Goal: Find specific page/section: Find specific page/section

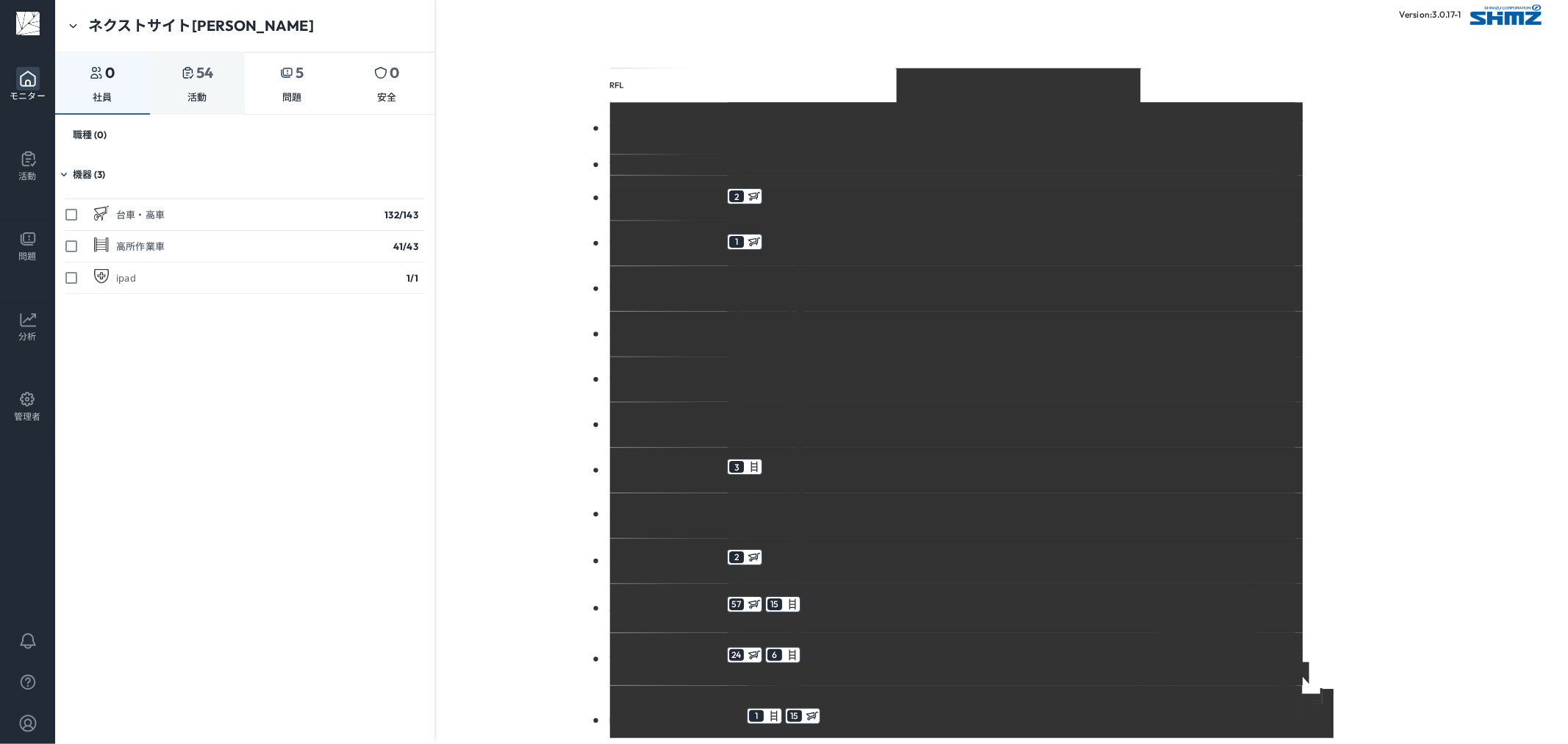
click at [173, 101] on div "54 活動" at bounding box center [197, 84] width 95 height 63
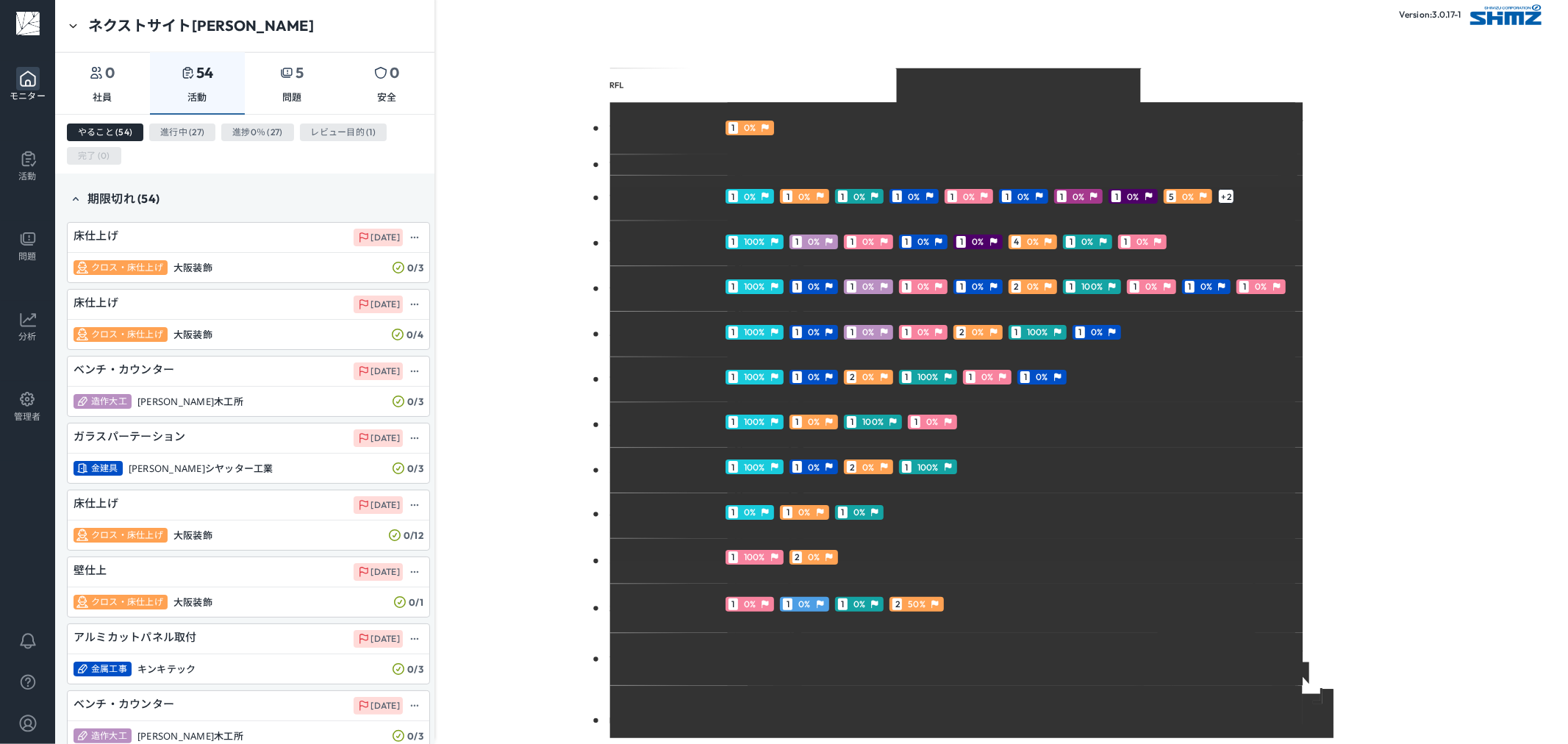
scroll to position [653, 0]
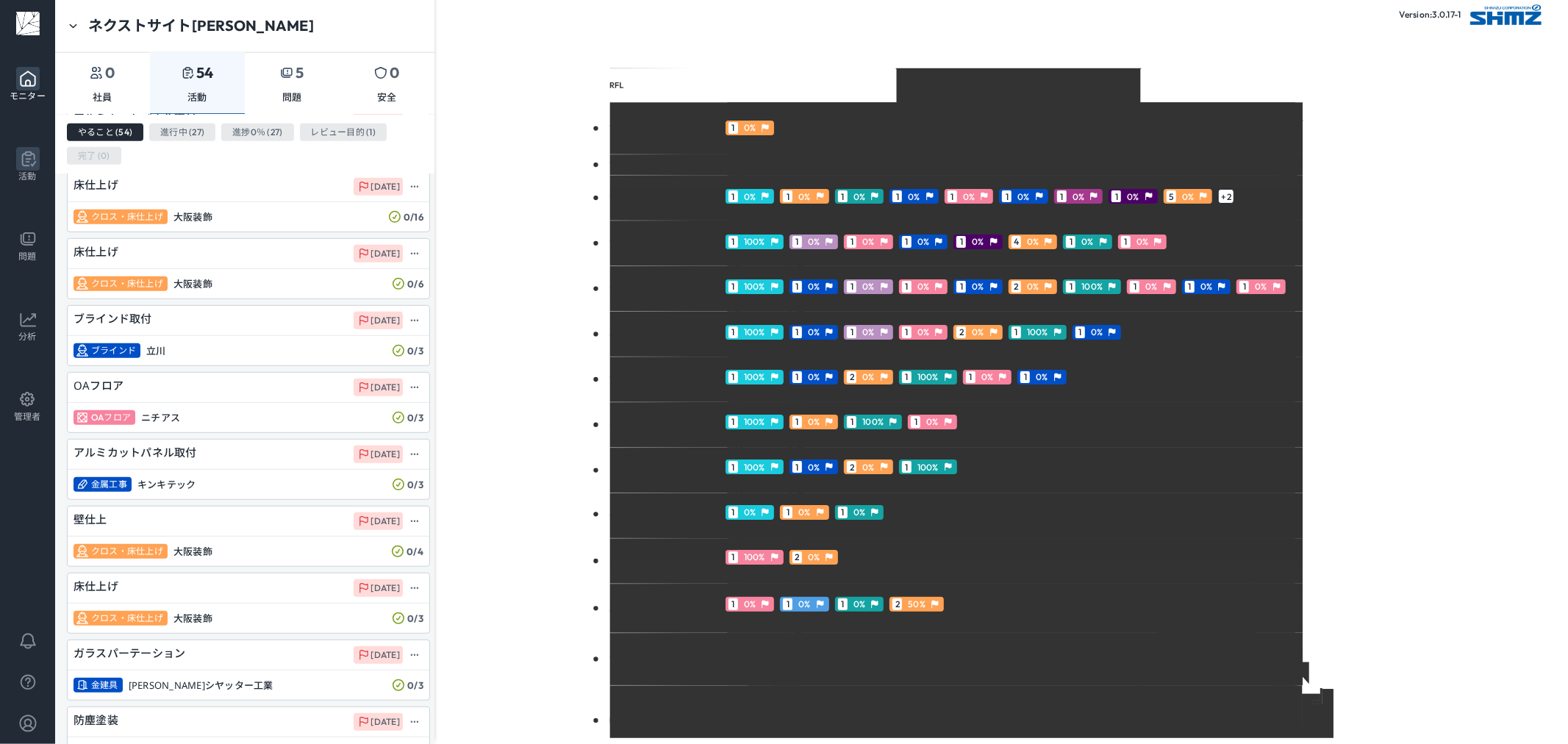
click at [41, 156] on li "活動" at bounding box center [28, 164] width 54 height 46
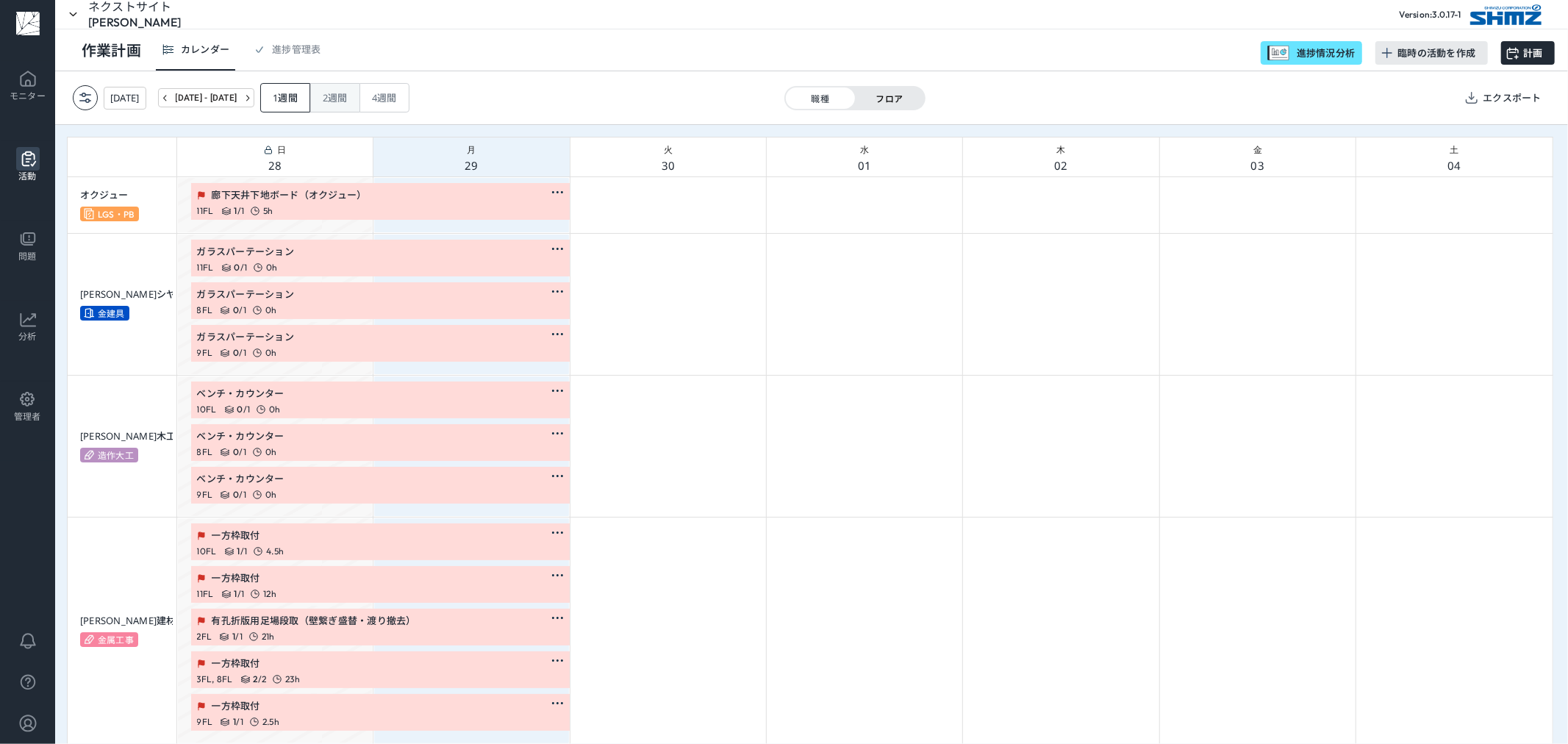
click at [360, 103] on div "2 週間" at bounding box center [335, 98] width 50 height 30
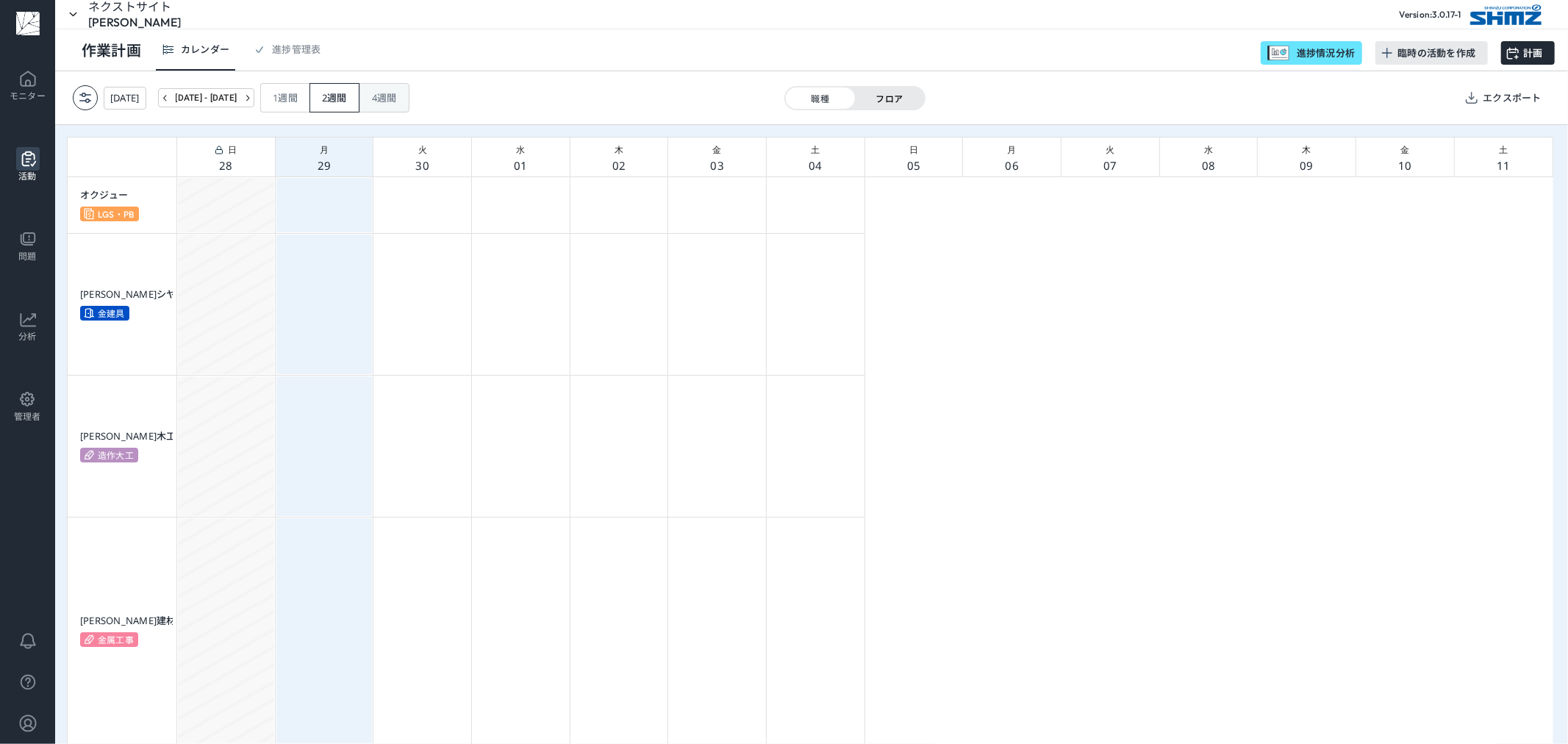
click at [410, 101] on div "4 週間" at bounding box center [384, 98] width 50 height 30
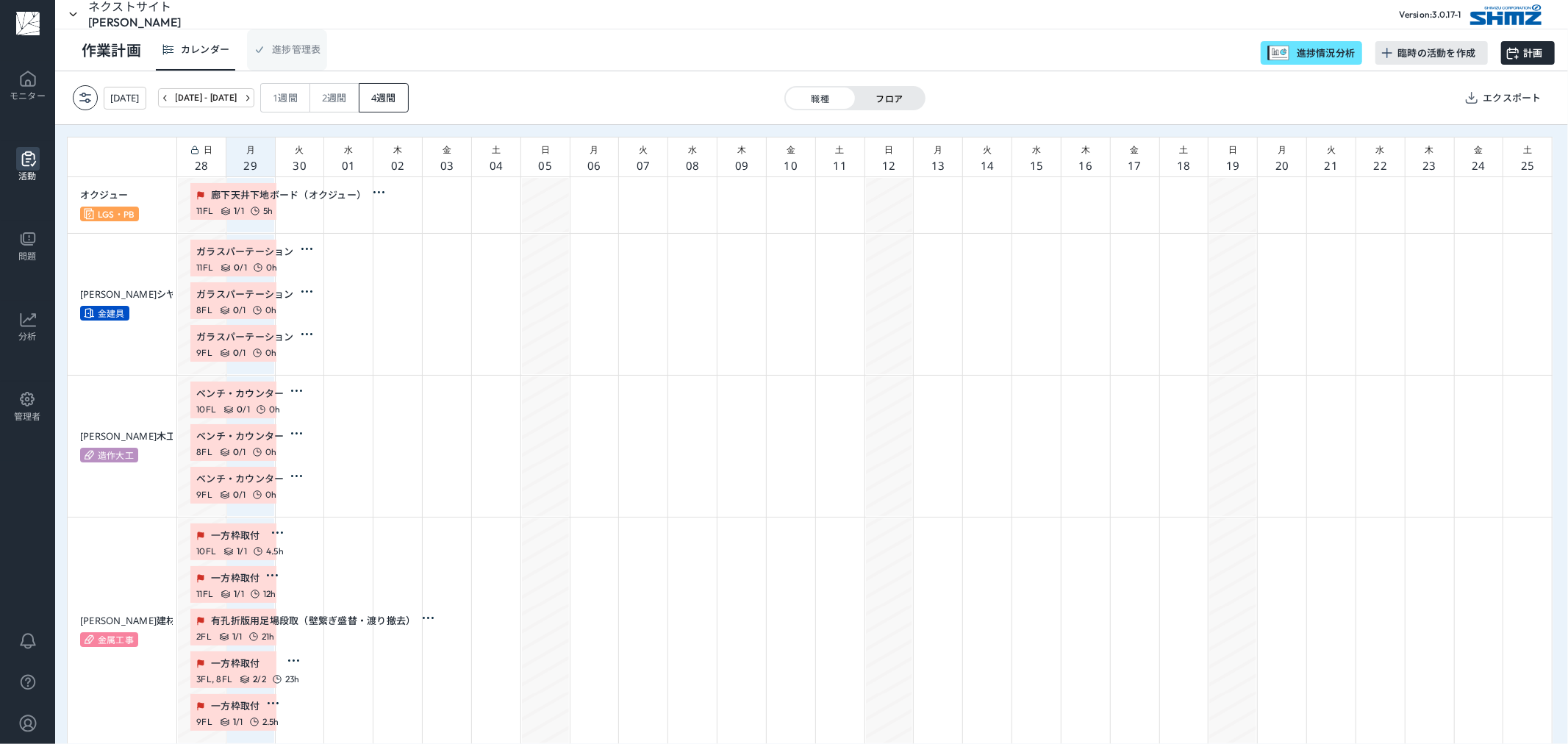
click at [312, 67] on div "進捗管理表" at bounding box center [286, 50] width 79 height 41
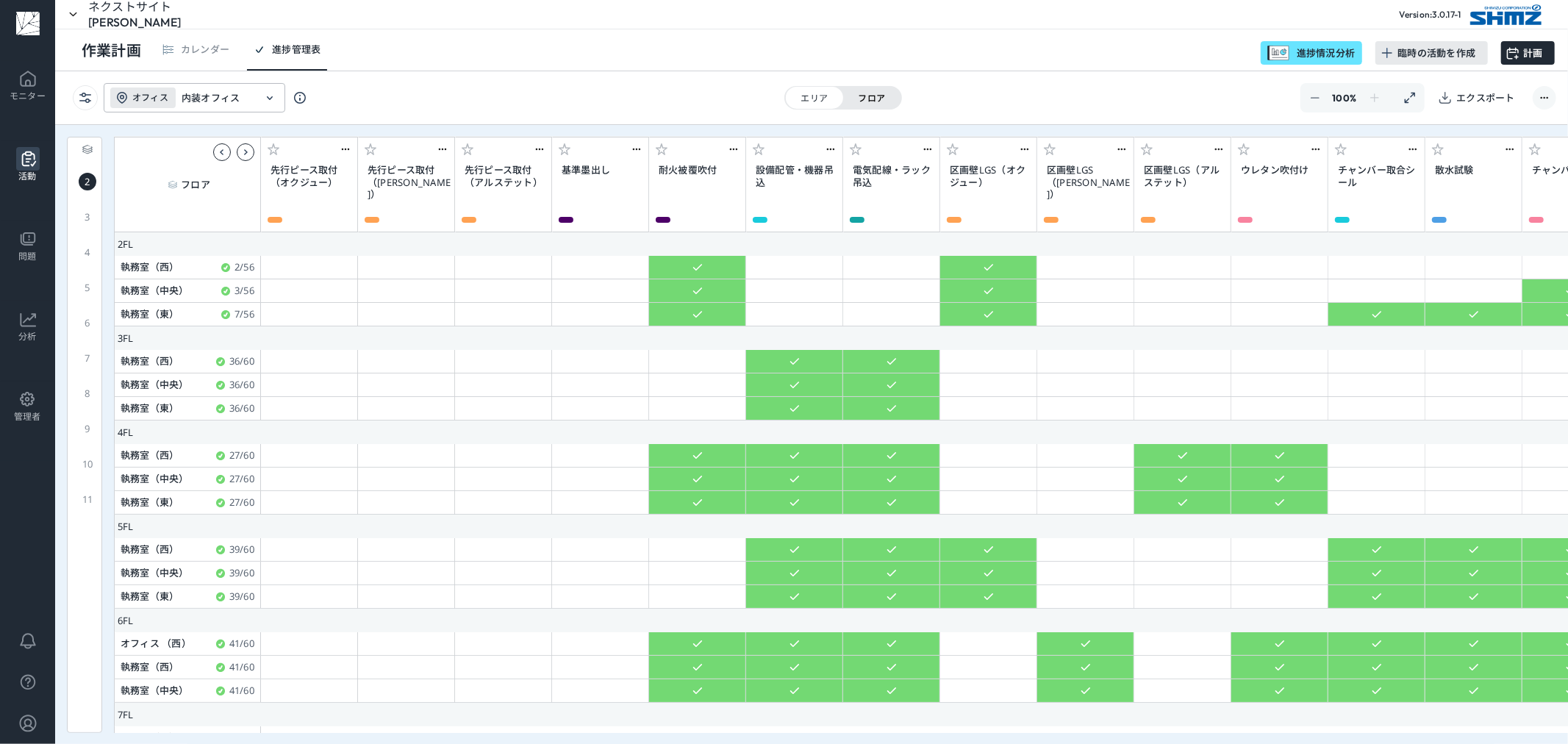
click at [875, 101] on div "フロア" at bounding box center [872, 98] width 58 height 21
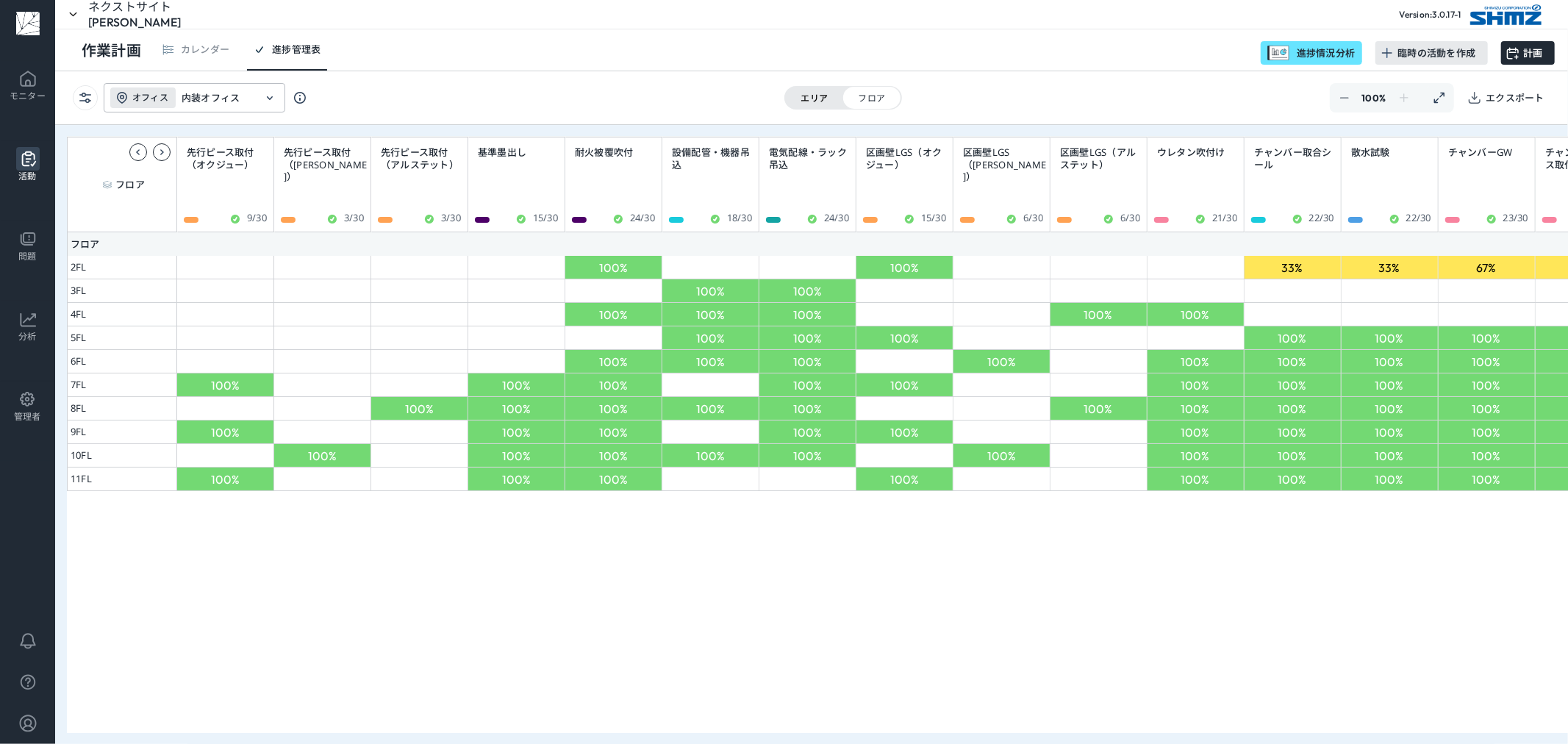
click at [13, 200] on link "活動" at bounding box center [28, 180] width 54 height 79
click at [32, 254] on p "問題" at bounding box center [27, 256] width 18 height 11
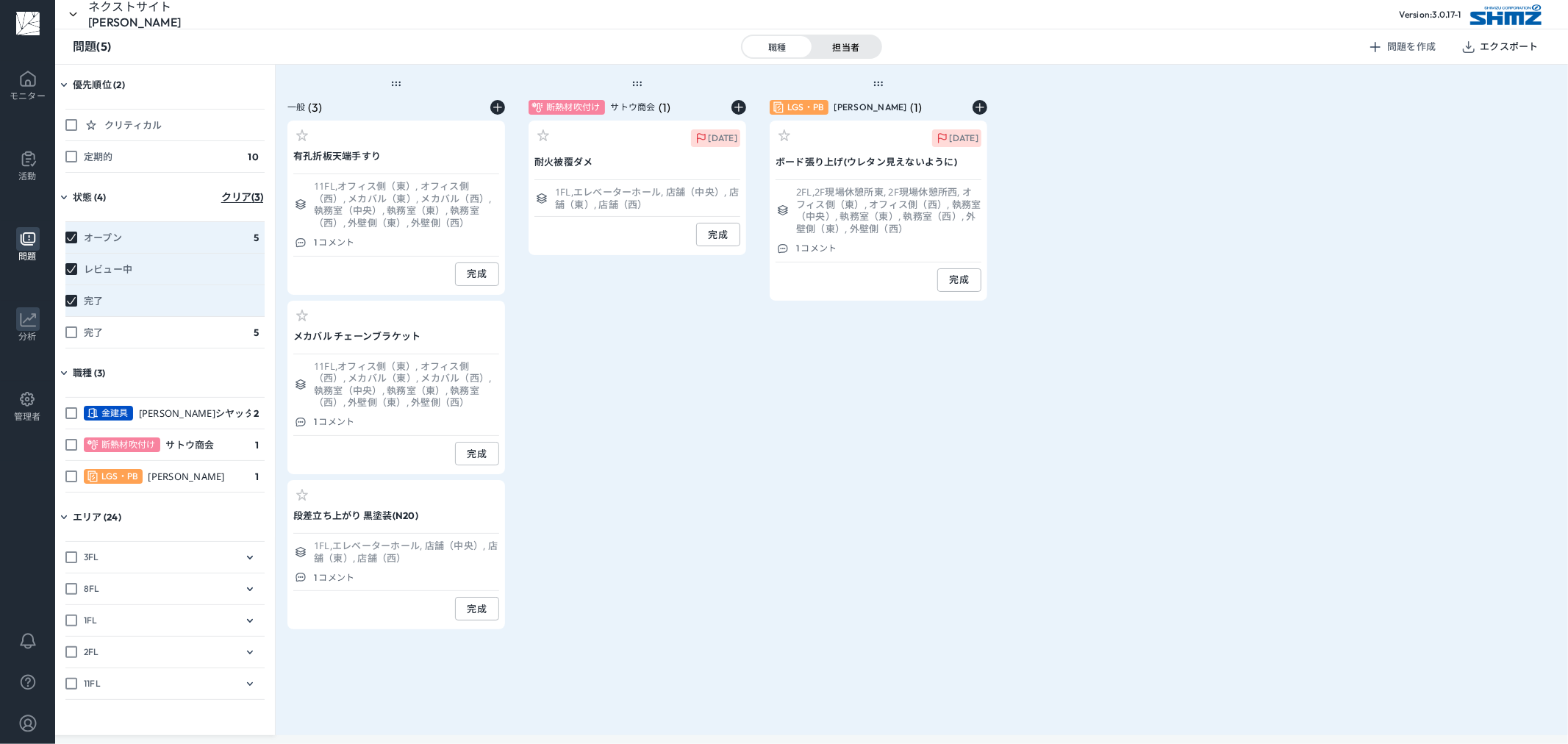
click at [31, 308] on icon at bounding box center [28, 319] width 24 height 24
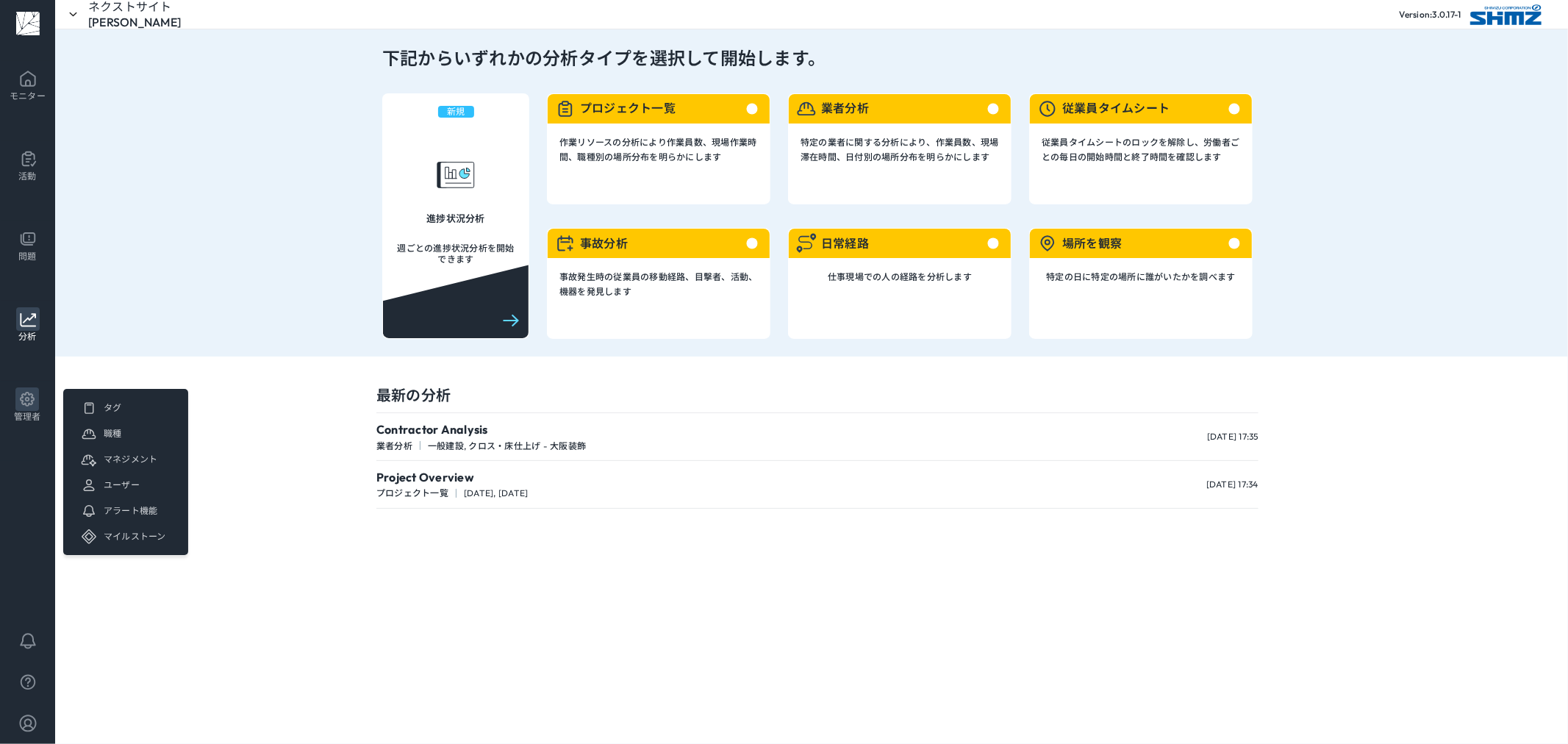
click at [44, 439] on link "管理者 タグ 職種 マネジメント ユーザー アラート機能 マイルストーン" at bounding box center [27, 421] width 54 height 79
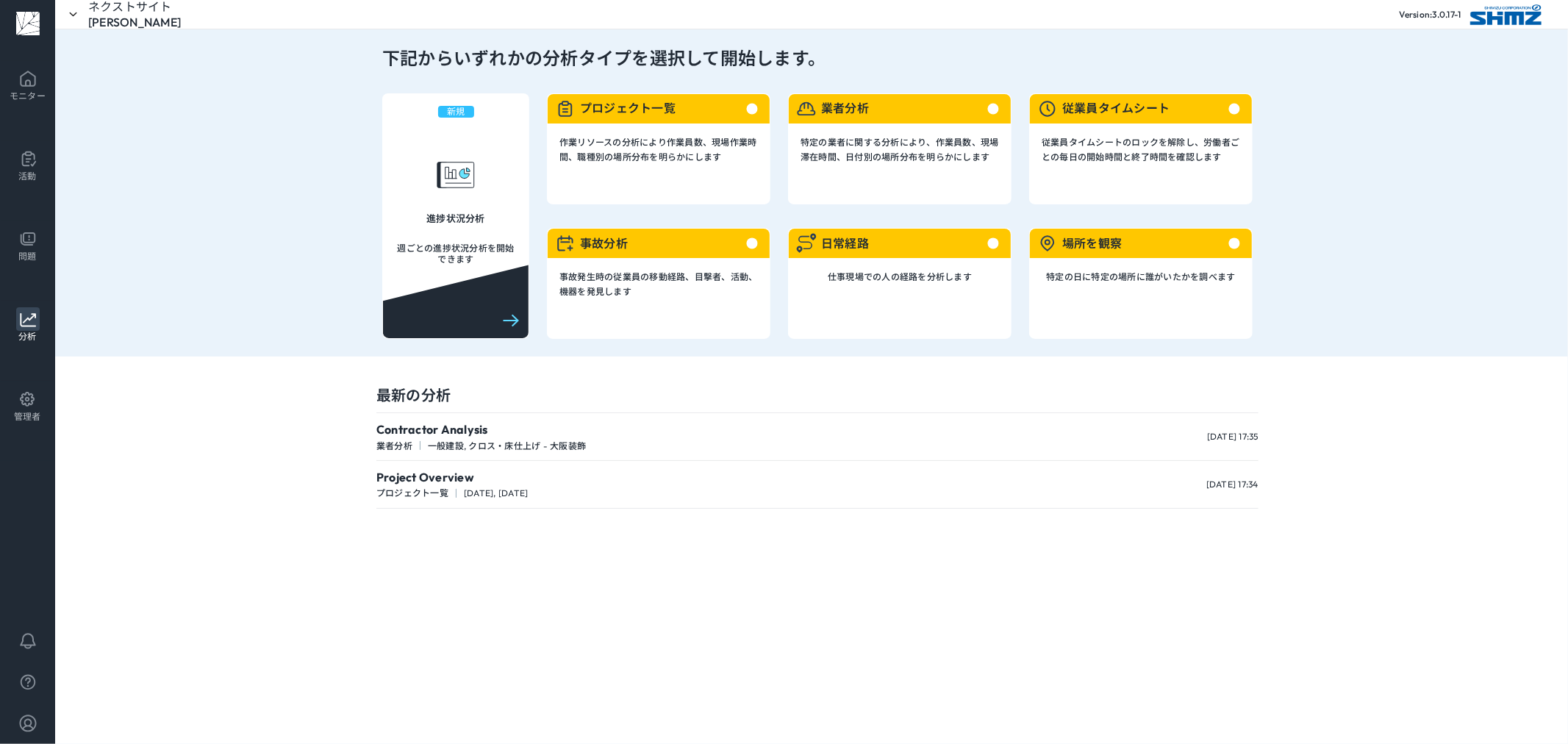
click at [39, 411] on p "管理者" at bounding box center [27, 416] width 27 height 11
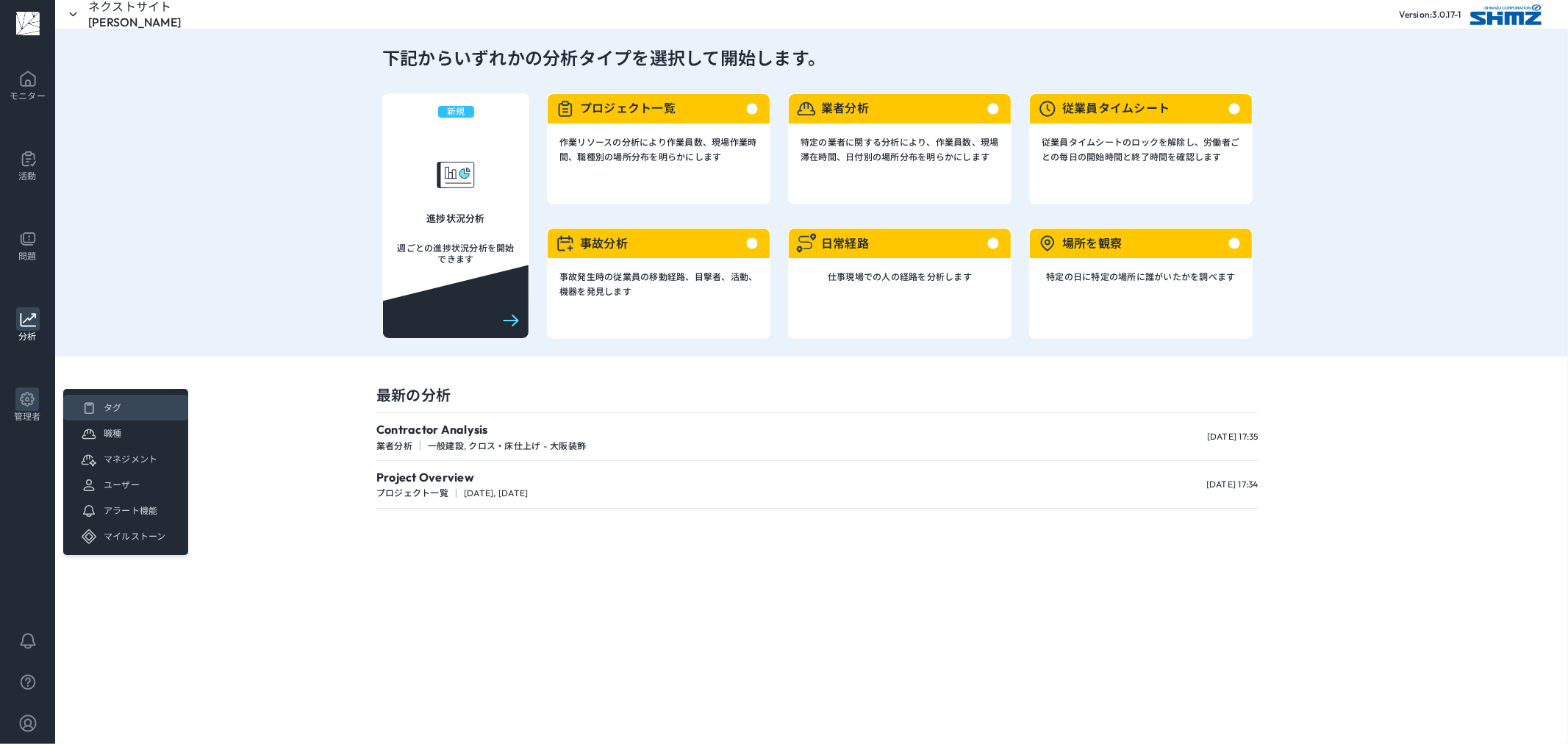
click at [116, 404] on p "タグ" at bounding box center [112, 407] width 18 height 11
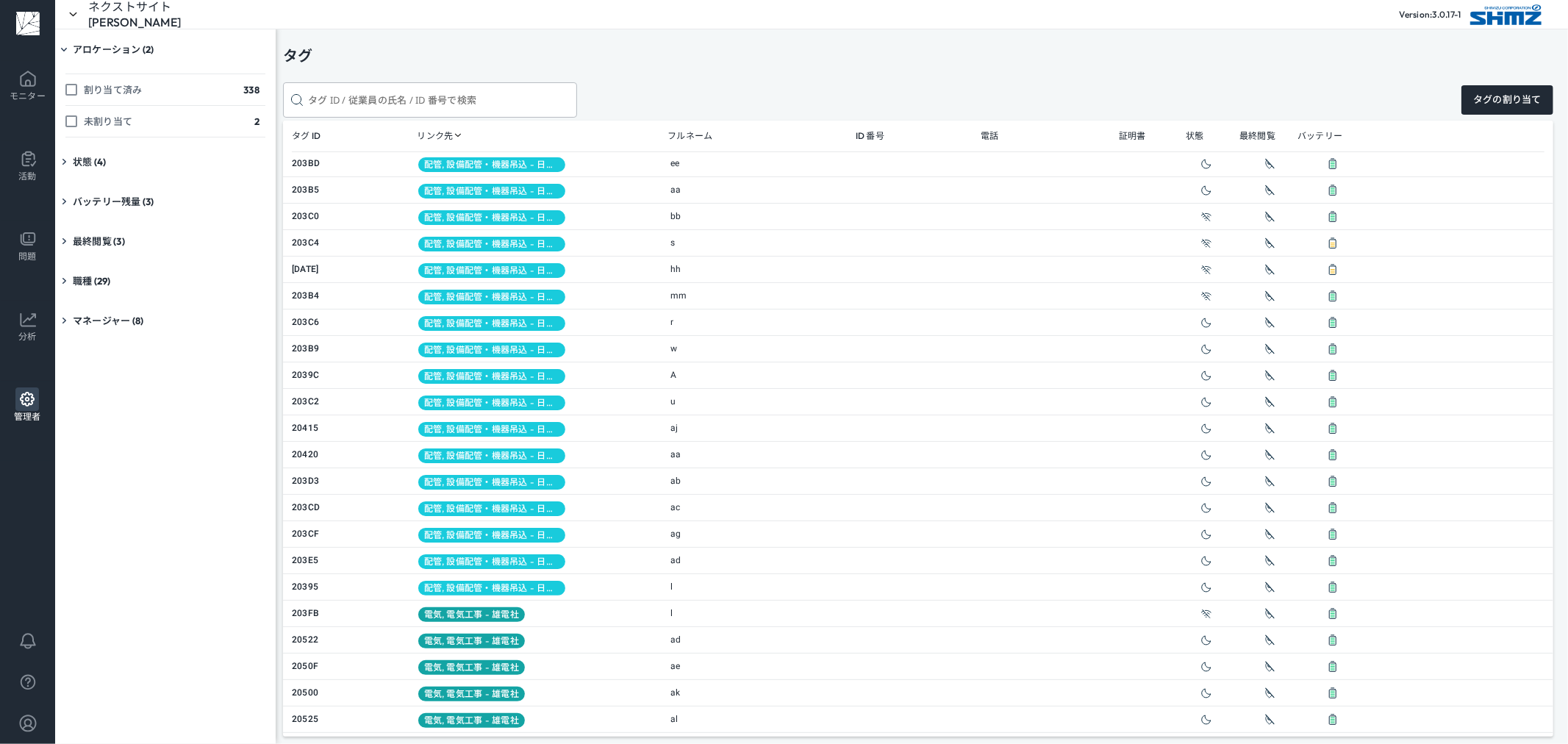
scroll to position [7132, 0]
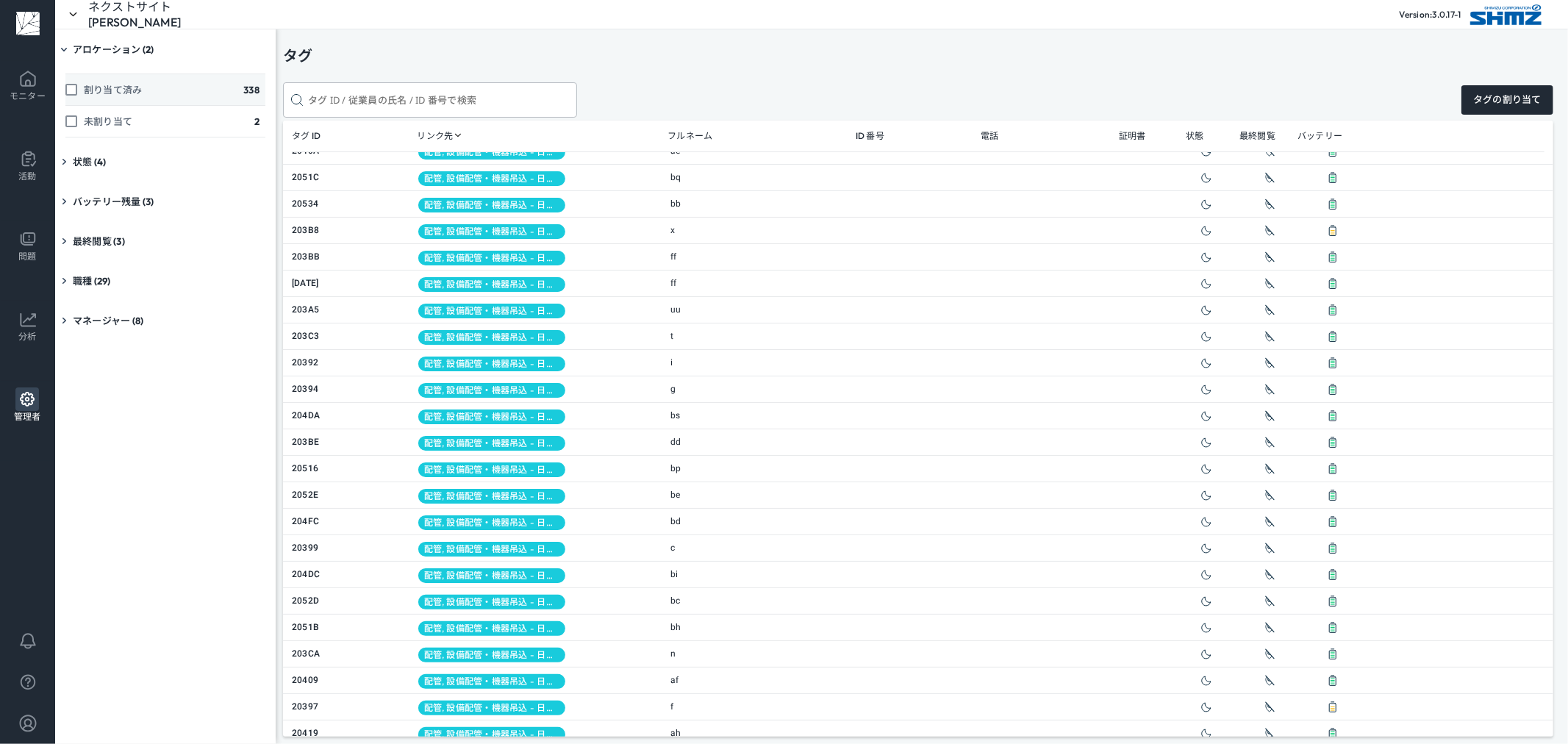
click at [105, 97] on div "割り当て済み" at bounding box center [104, 90] width 78 height 25
checkbox input "true"
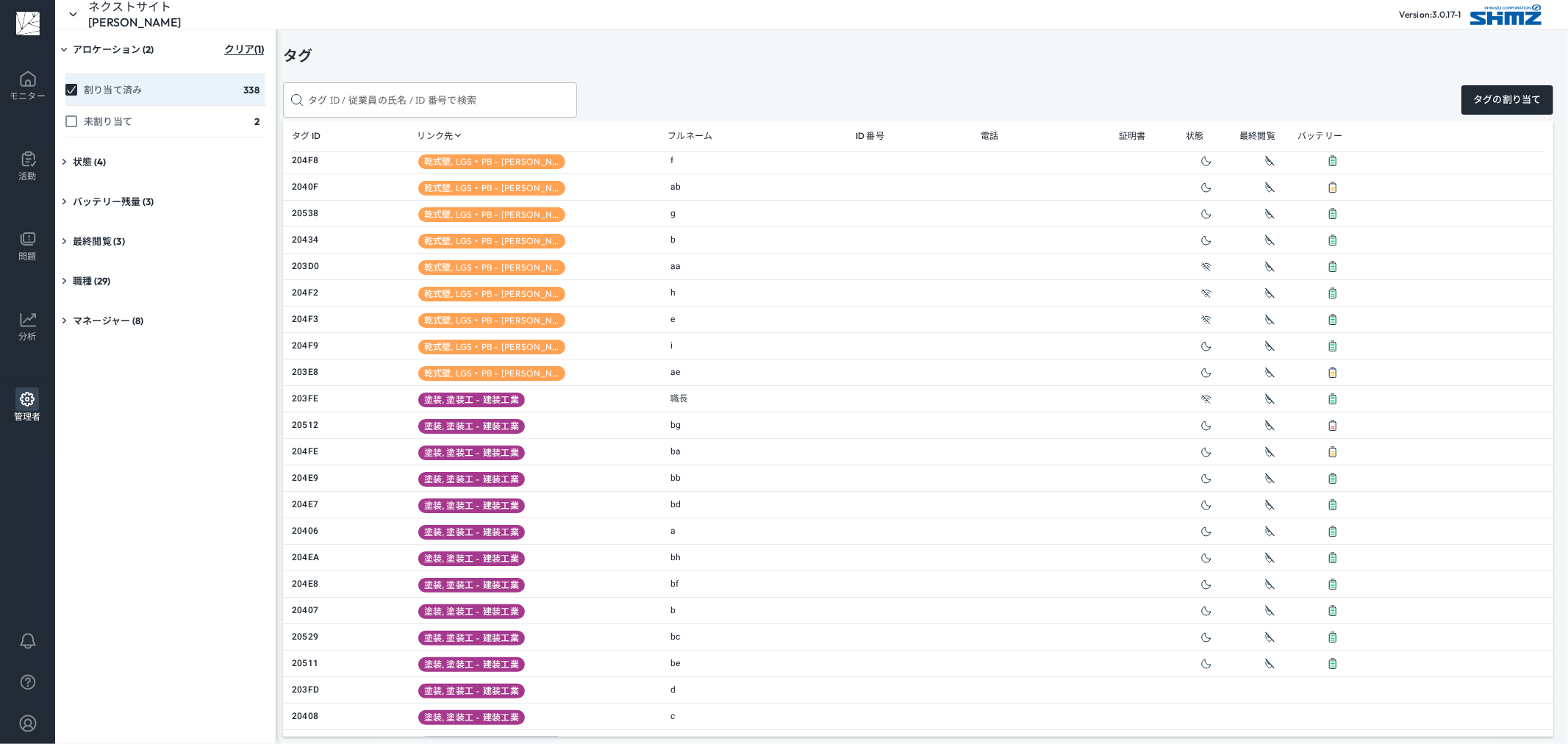
scroll to position [3620, 0]
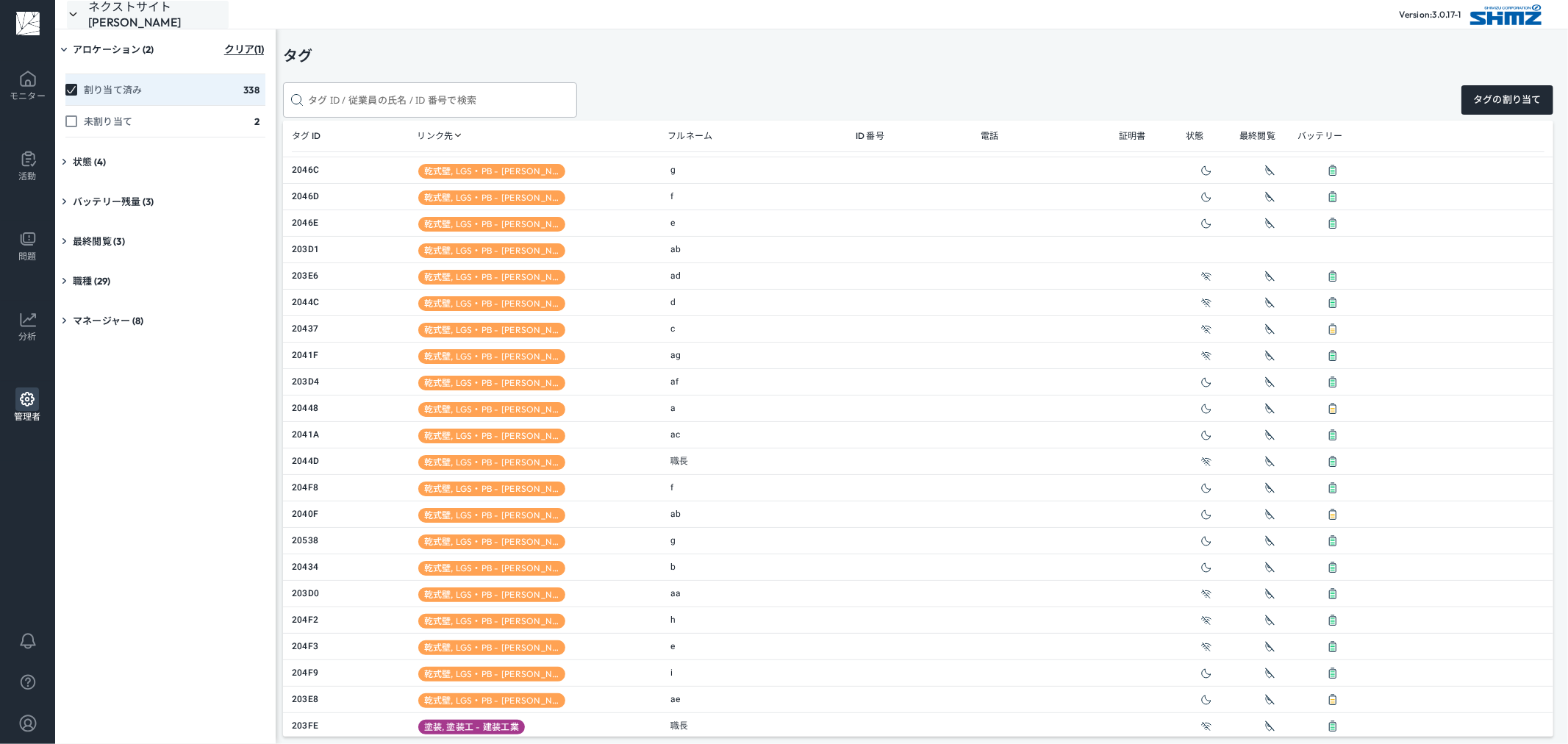
click at [153, 12] on div "ネクストサイト[PERSON_NAME]" at bounding box center [158, 14] width 140 height 30
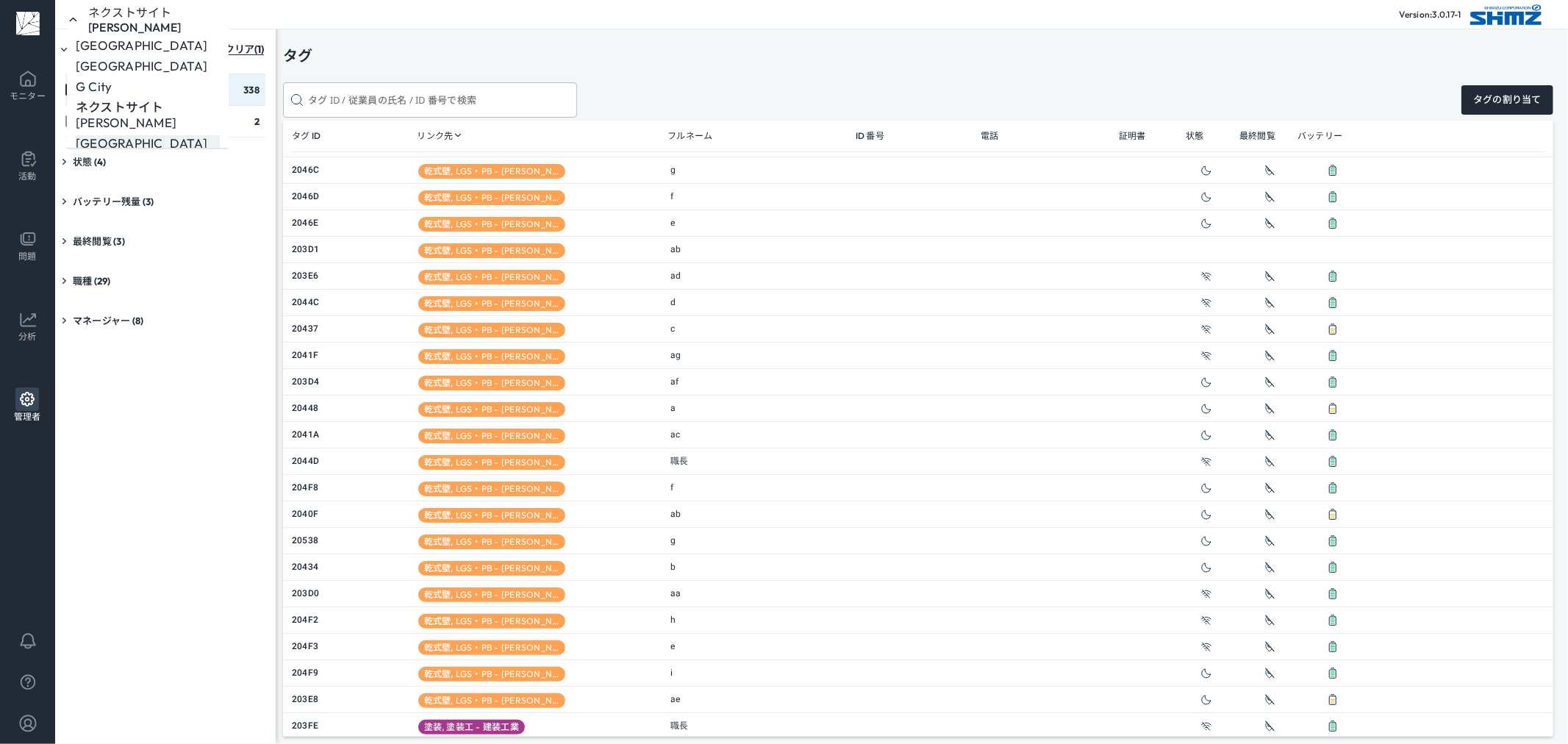
click at [173, 135] on div "[GEOGRAPHIC_DATA]" at bounding box center [147, 143] width 144 height 17
